Goal: Information Seeking & Learning: Compare options

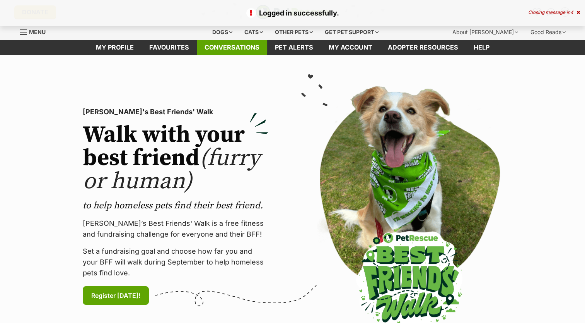
click at [229, 49] on link "Conversations" at bounding box center [232, 47] width 70 height 15
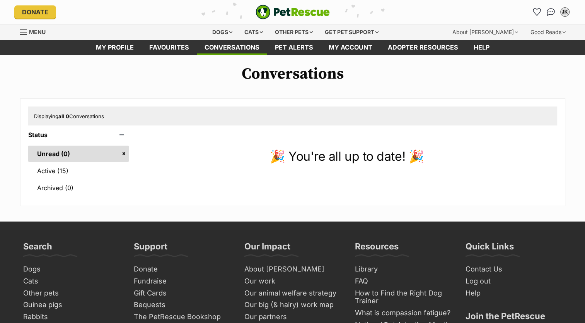
click at [58, 168] on link "Active (15)" at bounding box center [78, 170] width 101 height 16
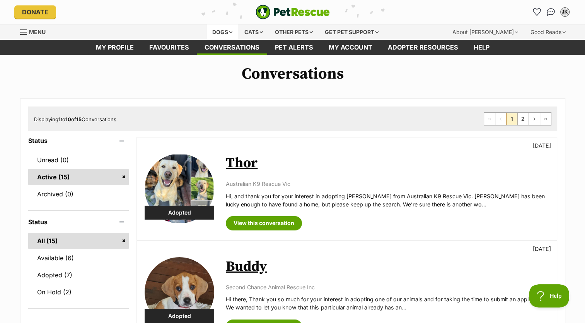
click at [221, 31] on div "Dogs" at bounding box center [222, 31] width 31 height 15
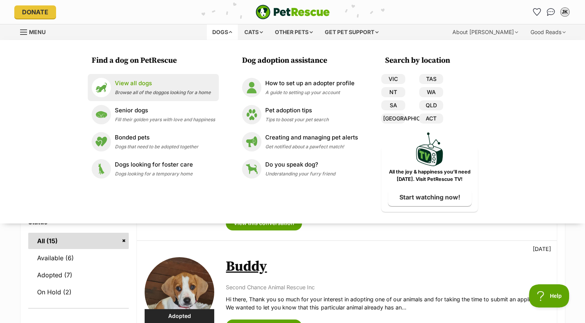
click at [163, 82] on p "View all dogs" at bounding box center [163, 83] width 96 height 9
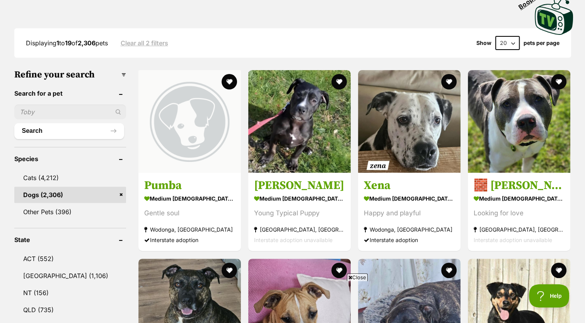
scroll to position [190, 0]
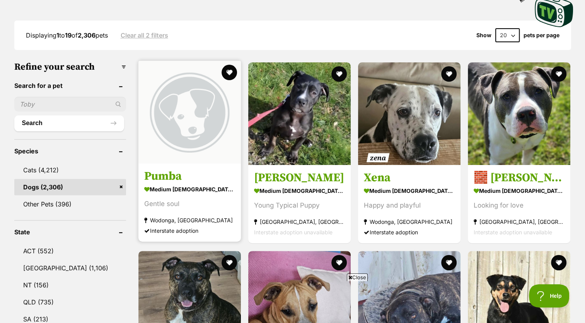
click at [188, 142] on img at bounding box center [189, 112] width 102 height 102
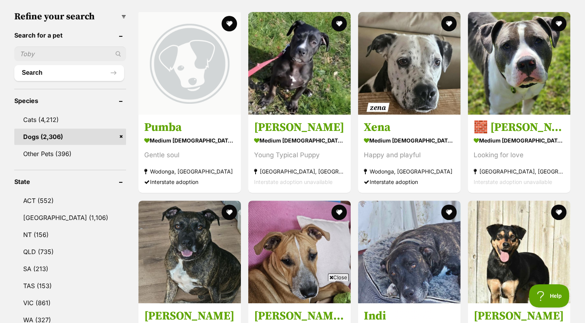
scroll to position [242, 0]
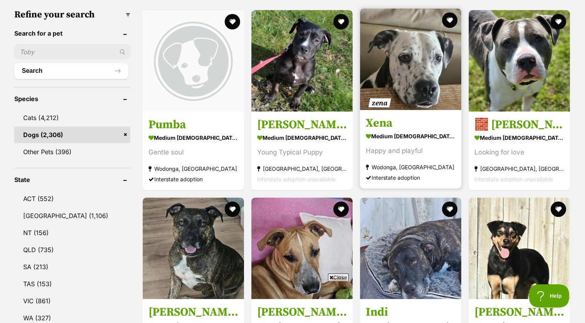
click at [450, 78] on img at bounding box center [410, 59] width 101 height 101
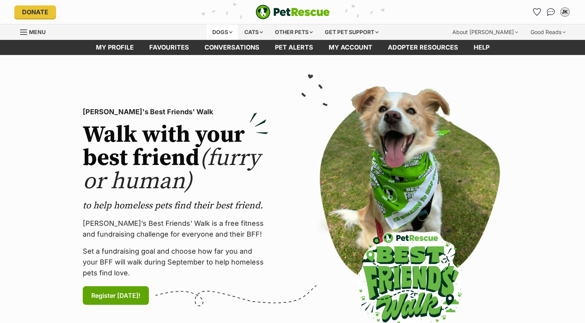
click at [220, 32] on div "Dogs" at bounding box center [222, 31] width 31 height 15
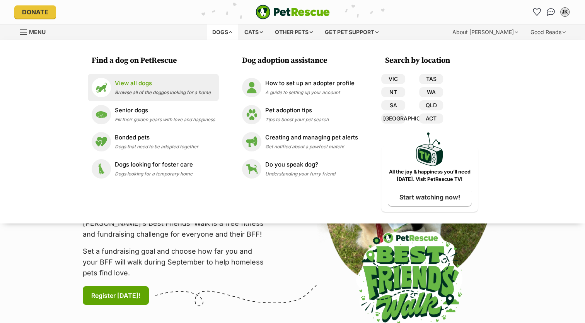
click at [170, 87] on div "View all dogs Browse all of the doggos looking for a home" at bounding box center [163, 87] width 96 height 17
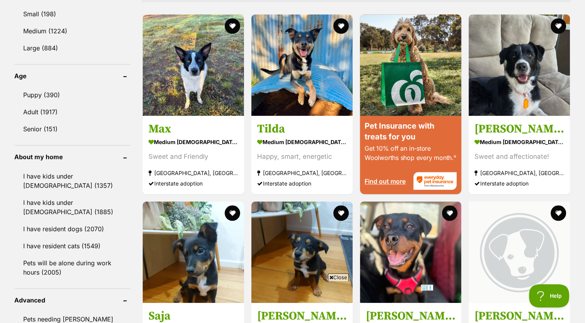
scroll to position [751, 0]
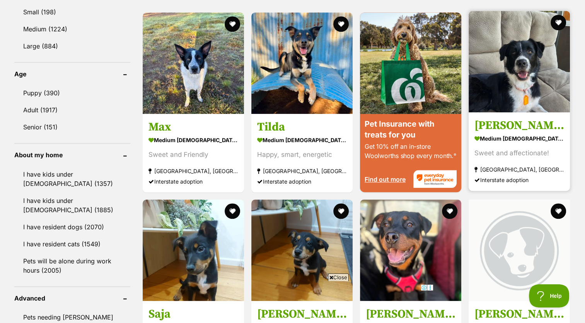
click at [510, 60] on img at bounding box center [519, 61] width 101 height 101
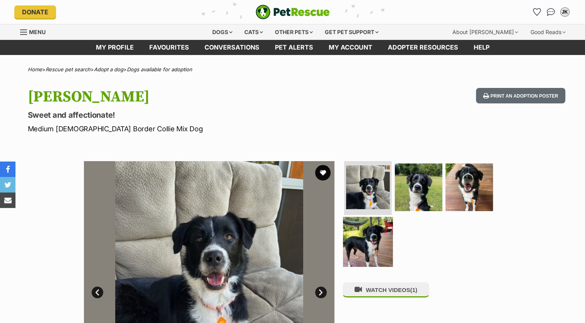
click at [363, 238] on img at bounding box center [368, 242] width 50 height 50
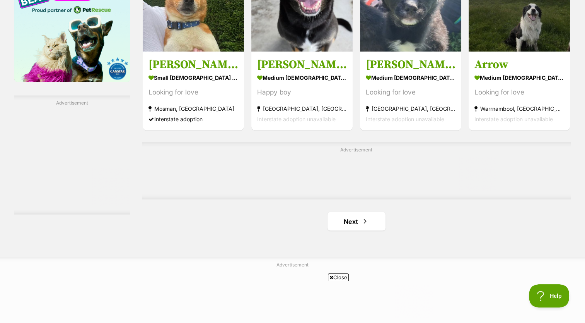
scroll to position [1270, 0]
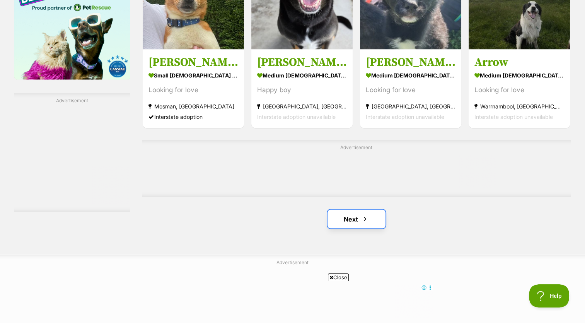
click at [357, 220] on link "Next" at bounding box center [357, 218] width 58 height 19
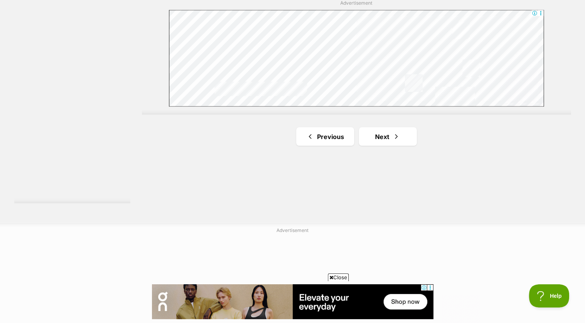
scroll to position [1417, 0]
click at [386, 128] on link "Next" at bounding box center [388, 134] width 58 height 19
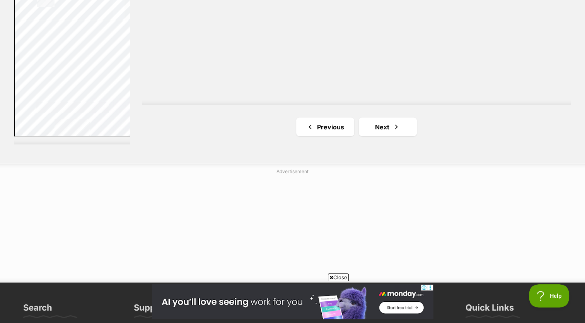
scroll to position [1484, 0]
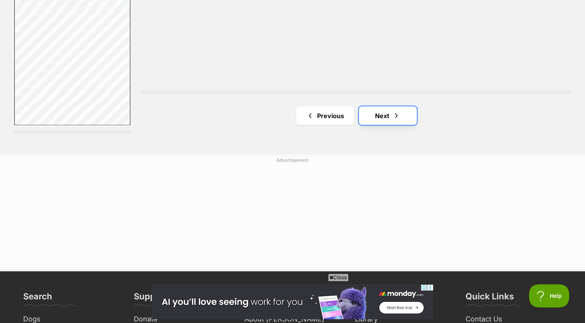
click at [387, 115] on link "Next" at bounding box center [388, 115] width 58 height 19
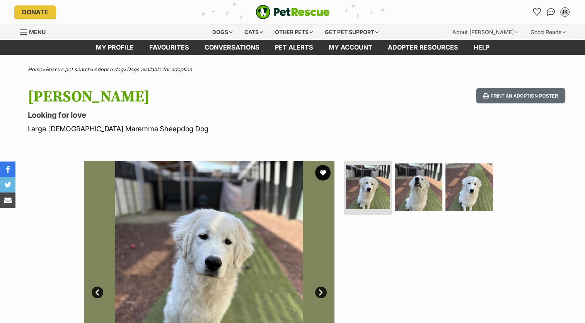
click at [319, 292] on link "Next" at bounding box center [321, 292] width 12 height 12
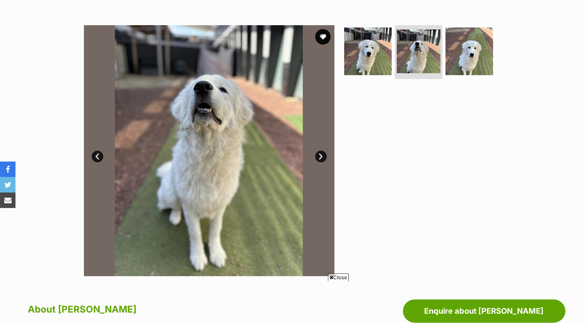
click at [317, 151] on link "Next" at bounding box center [321, 156] width 12 height 12
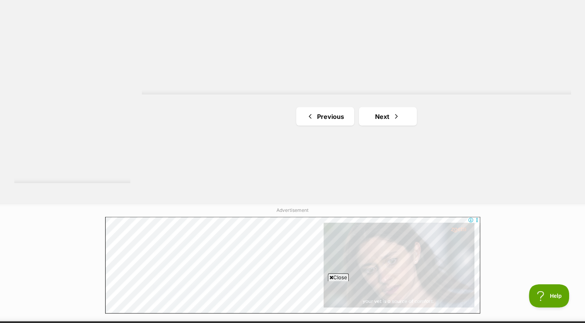
scroll to position [1441, 0]
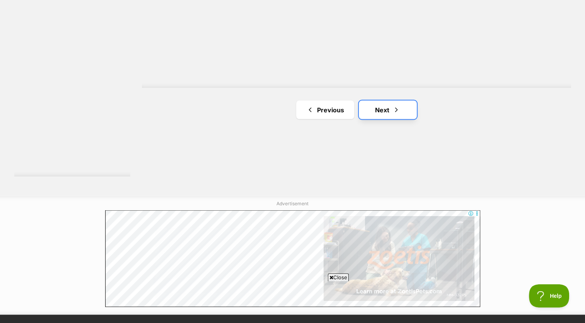
click at [400, 113] on link "Next" at bounding box center [388, 109] width 58 height 19
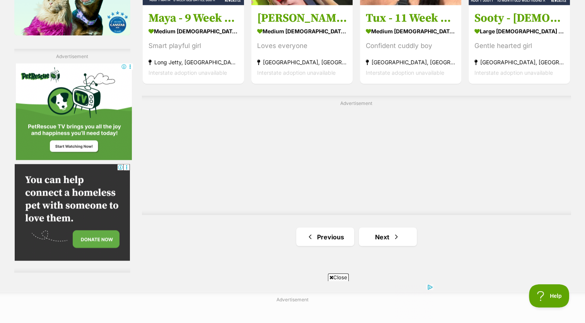
scroll to position [1318, 0]
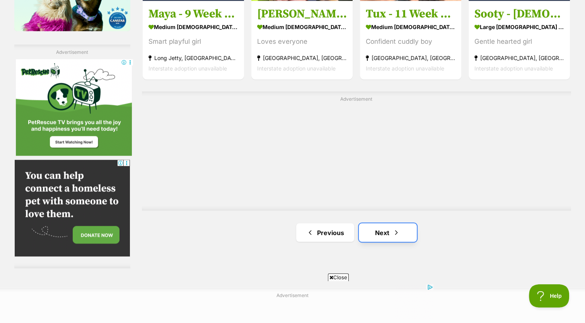
click at [392, 234] on link "Next" at bounding box center [388, 232] width 58 height 19
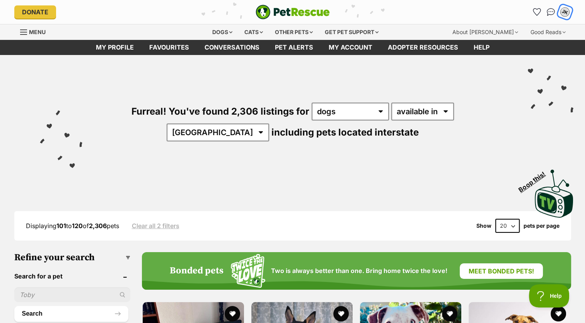
click at [563, 11] on div "JK" at bounding box center [565, 12] width 10 height 10
